Goal: Information Seeking & Learning: Learn about a topic

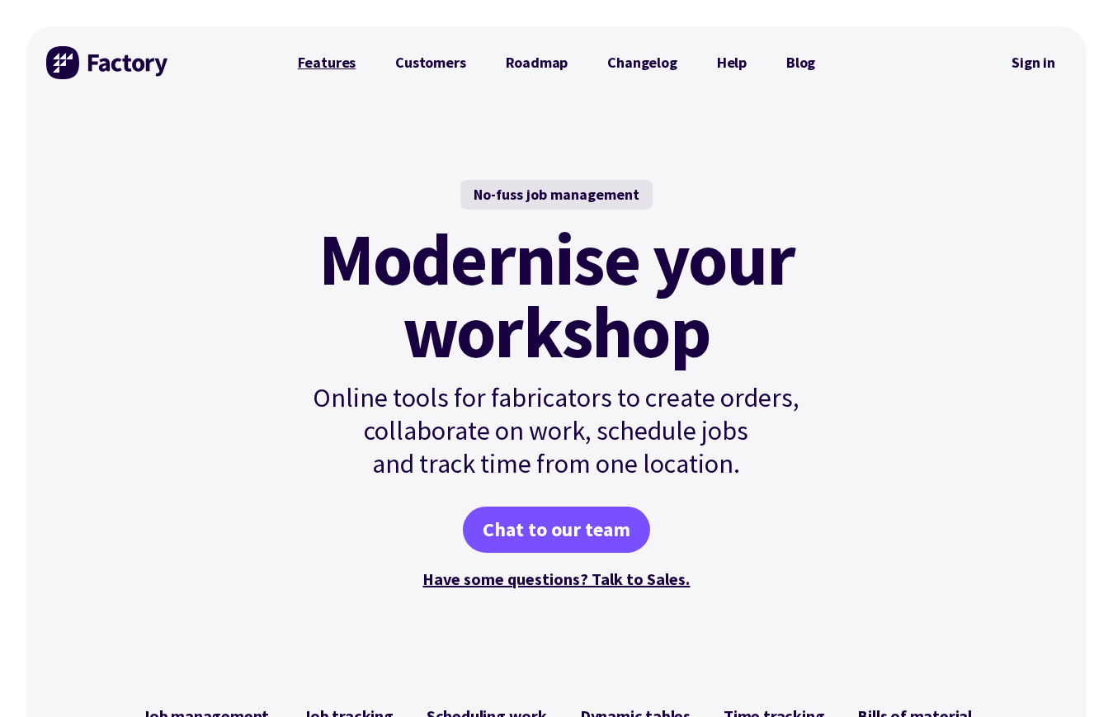
click at [321, 57] on link "Features" at bounding box center [327, 62] width 98 height 33
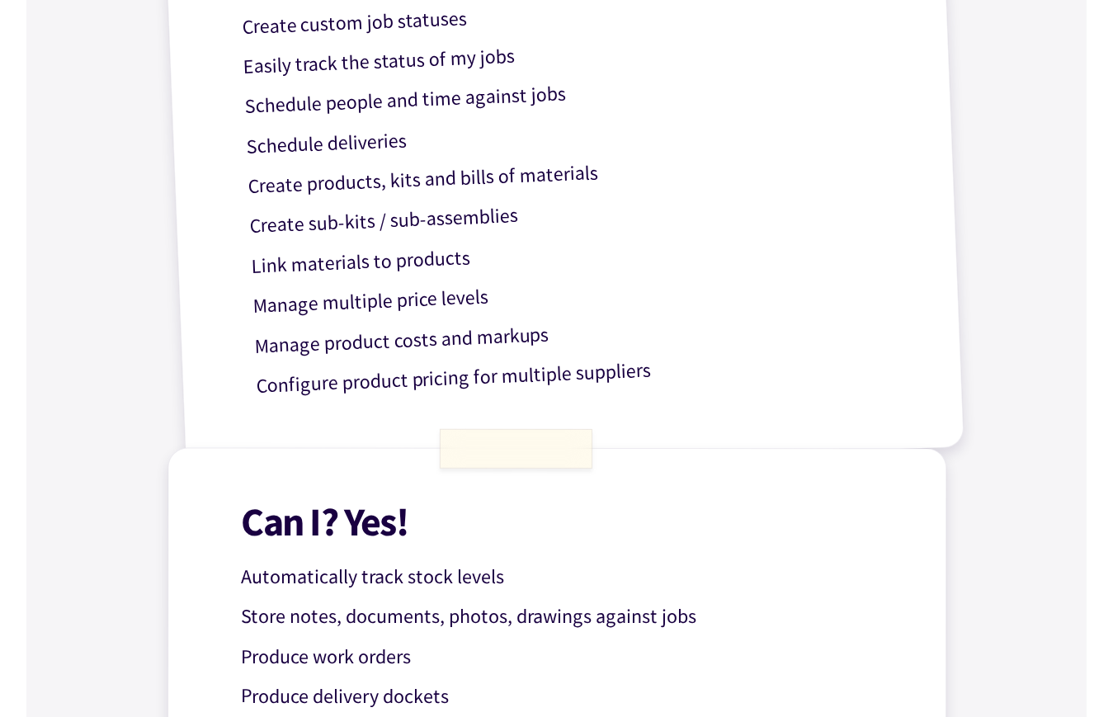
scroll to position [1155, 0]
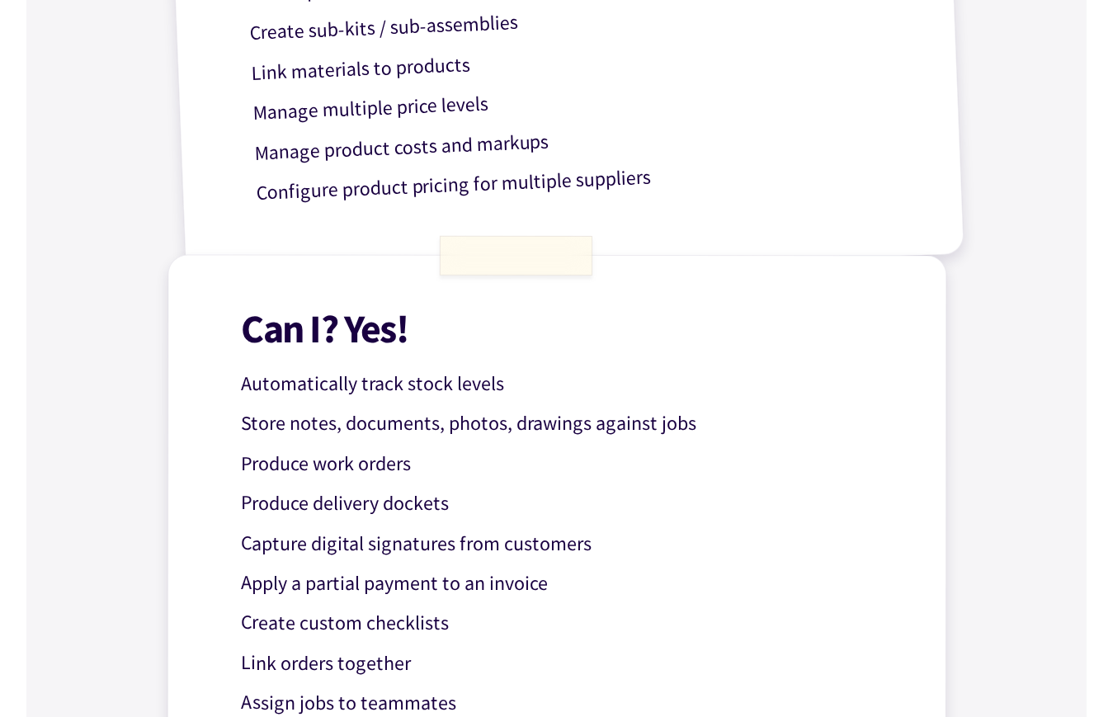
click at [509, 389] on p "Automatically track stock levels" at bounding box center [570, 384] width 659 height 32
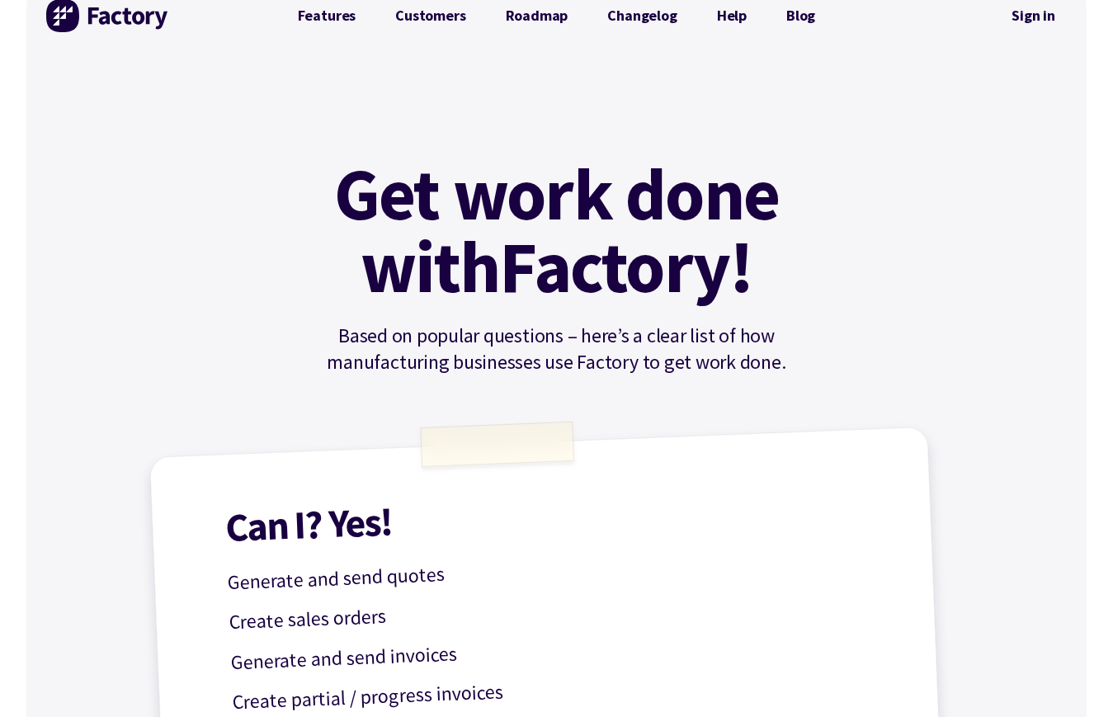
scroll to position [0, 0]
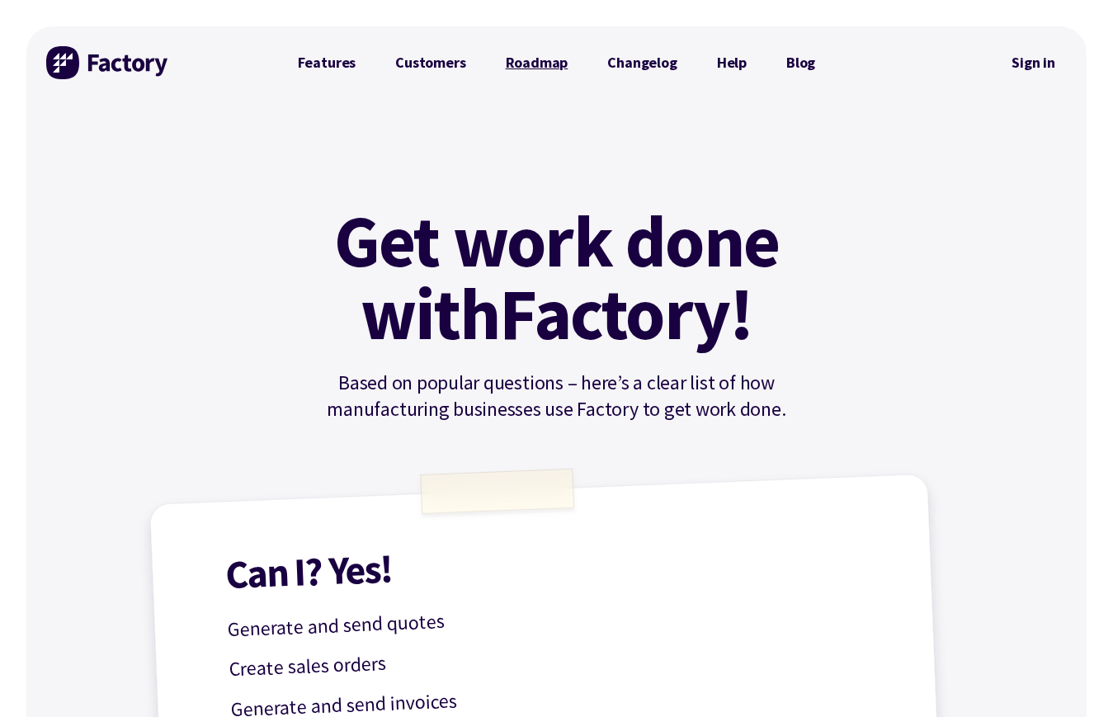
click at [520, 61] on link "Roadmap" at bounding box center [537, 62] width 102 height 33
click at [433, 58] on link "Customers" at bounding box center [431, 62] width 110 height 33
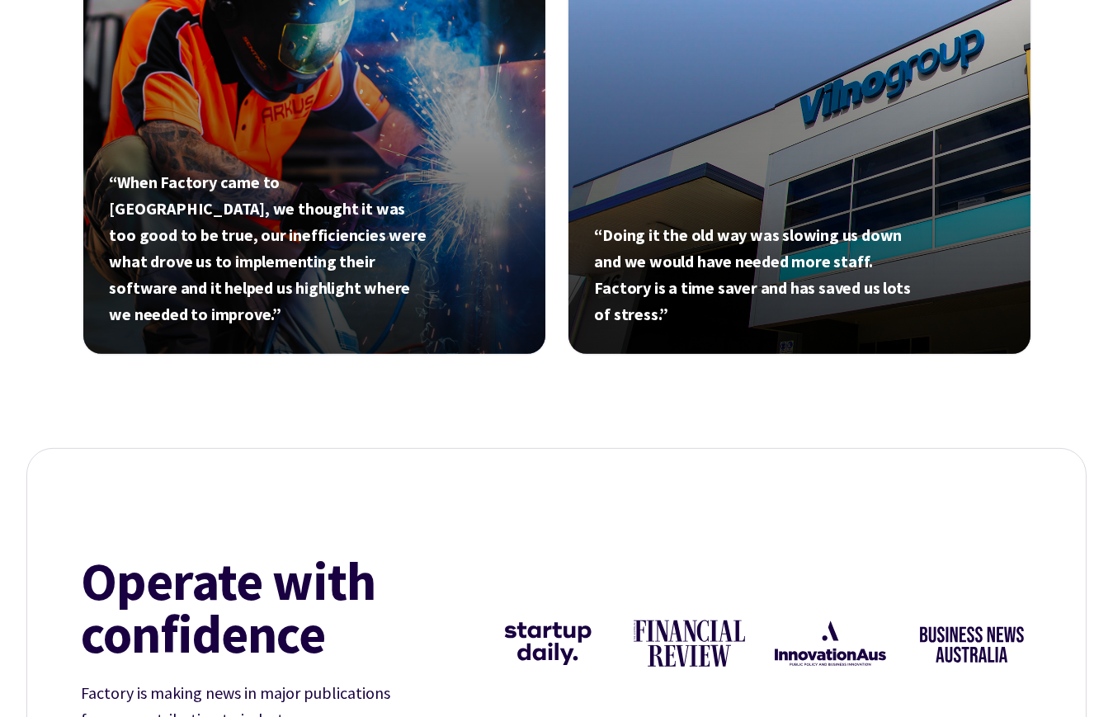
scroll to position [1348, 0]
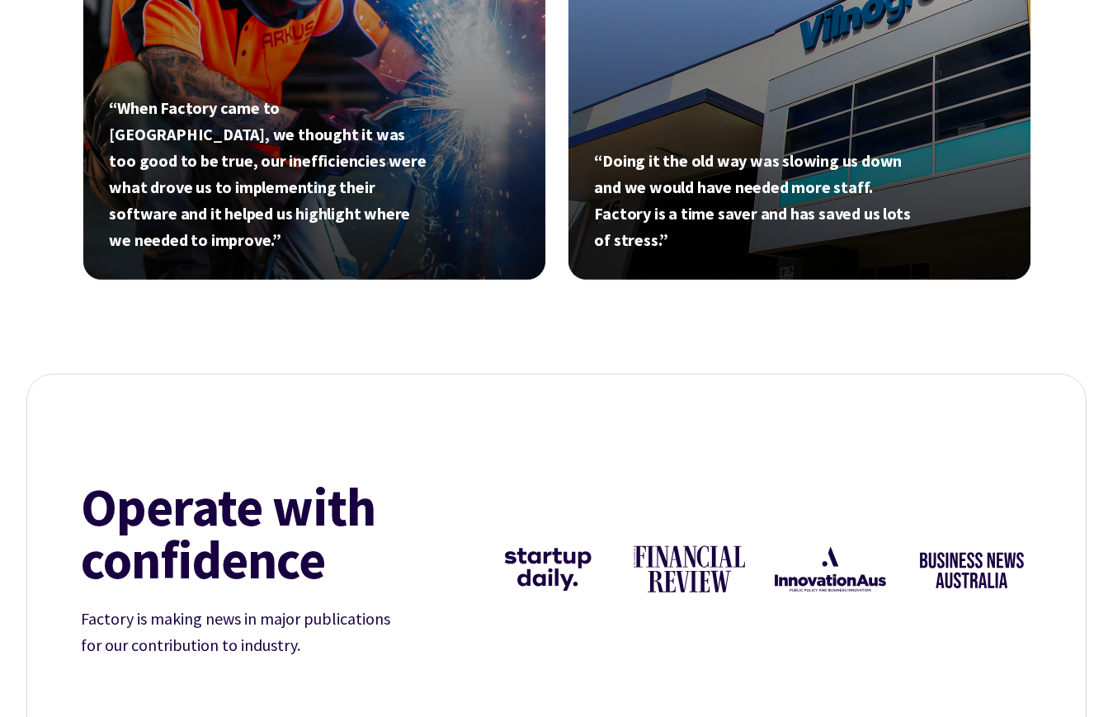
click at [340, 185] on link at bounding box center [314, 48] width 465 height 465
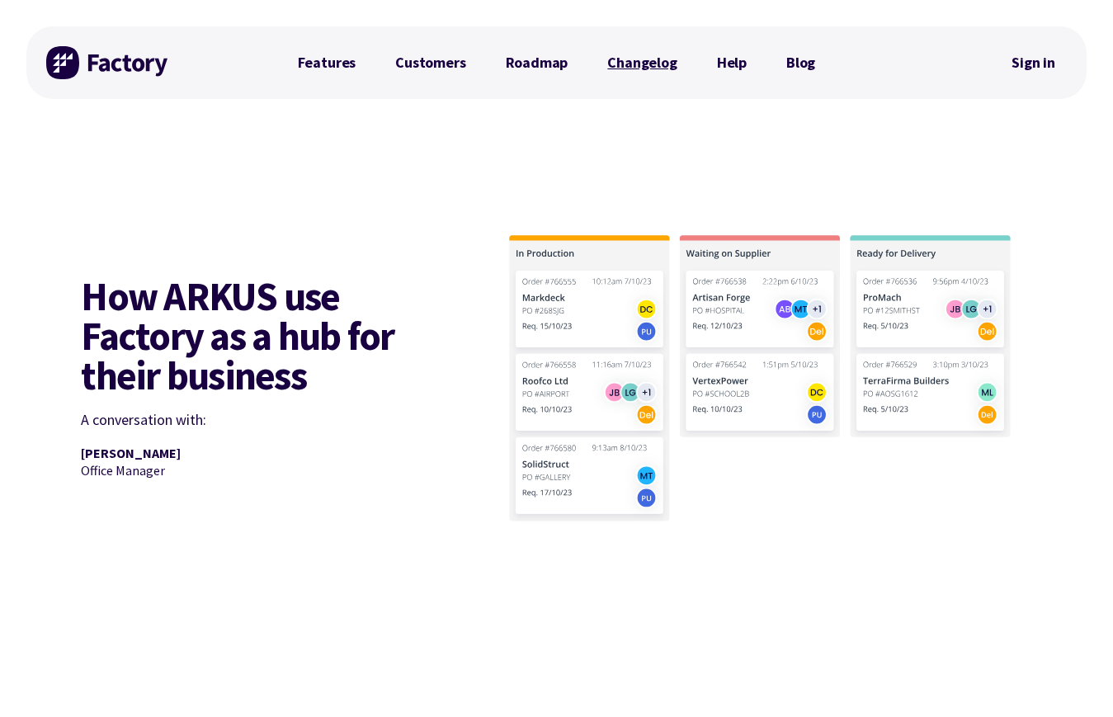
click at [621, 58] on link "Changelog" at bounding box center [642, 62] width 109 height 33
click at [346, 61] on link "Features" at bounding box center [327, 62] width 98 height 33
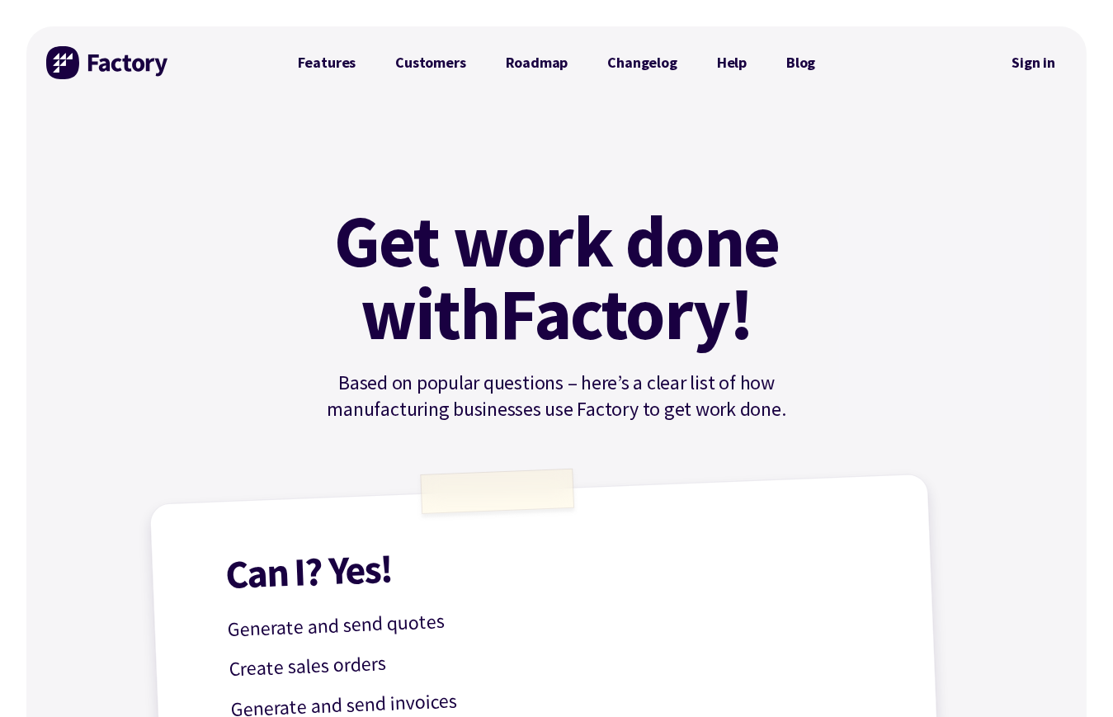
click at [668, 213] on h1 "Get work done with Factory!" at bounding box center [557, 277] width 495 height 145
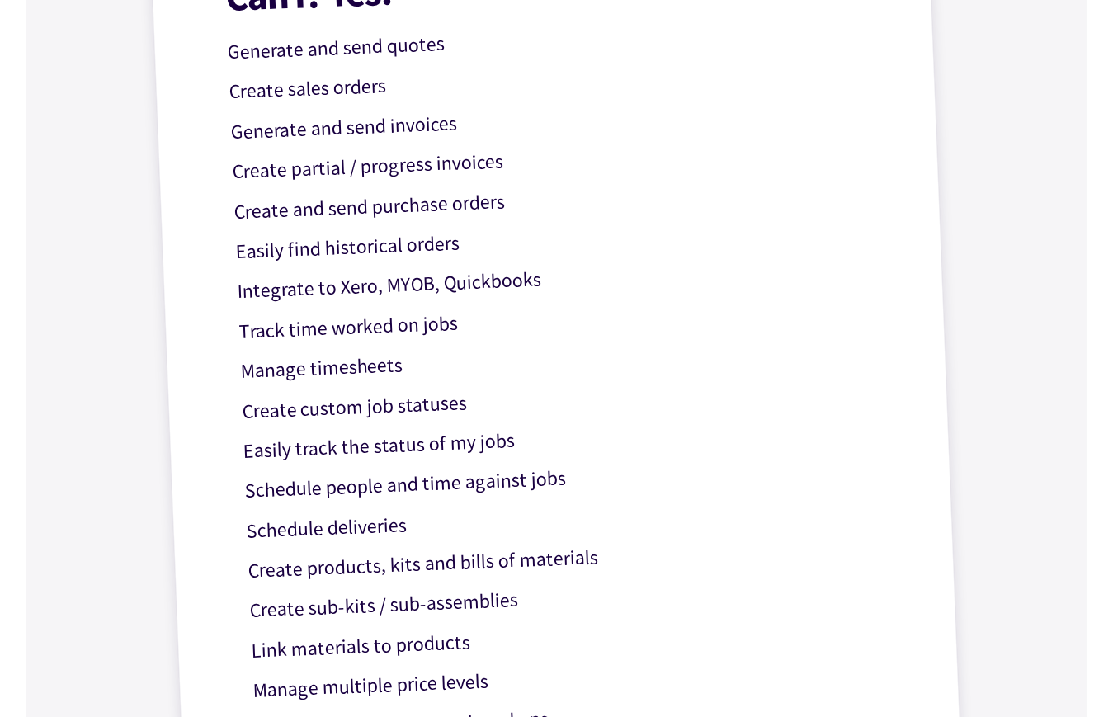
scroll to position [770, 0]
